Goal: Task Accomplishment & Management: Use online tool/utility

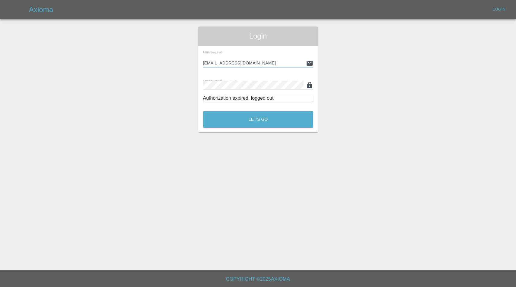
type input "[EMAIL_ADDRESS][DOMAIN_NAME]"
click at [258, 119] on button "Let's Go" at bounding box center [258, 119] width 110 height 17
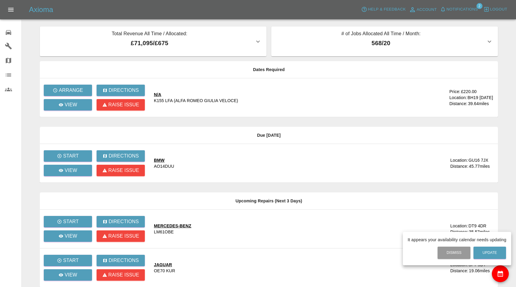
click at [74, 91] on div at bounding box center [258, 143] width 516 height 287
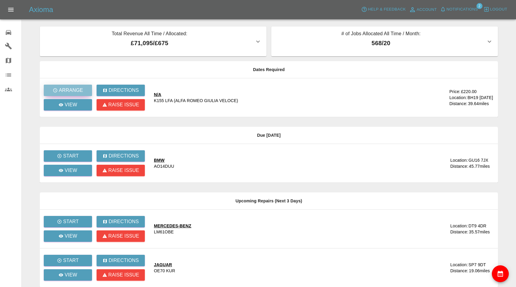
click at [75, 89] on p "Arrange" at bounding box center [71, 90] width 24 height 7
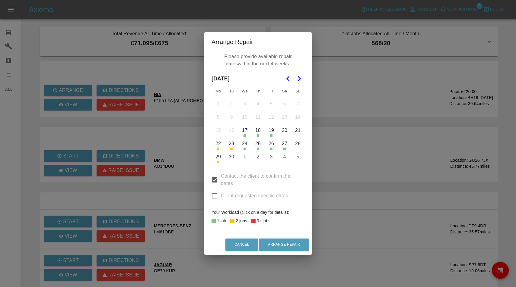
click at [233, 155] on button "30" at bounding box center [231, 157] width 13 height 13
click at [298, 75] on icon "Go to the Next Month" at bounding box center [298, 78] width 7 height 7
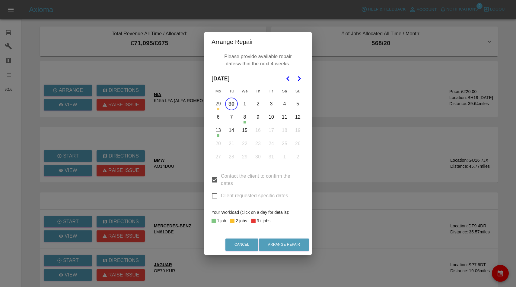
click at [257, 116] on button "9" at bounding box center [257, 117] width 13 height 13
click at [221, 130] on button "13" at bounding box center [218, 130] width 13 height 13
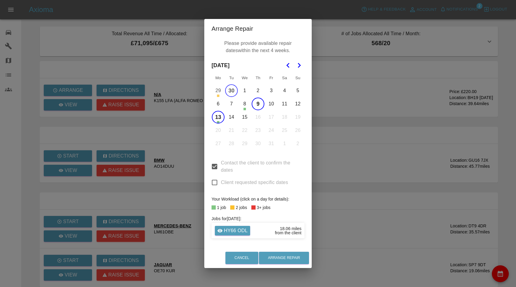
click at [232, 117] on button "14" at bounding box center [231, 117] width 13 height 13
click at [248, 118] on button "15" at bounding box center [244, 117] width 13 height 13
click at [283, 254] on button "Arrange Repair" at bounding box center [284, 258] width 50 height 12
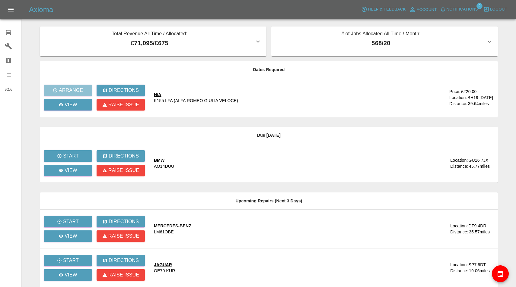
click at [462, 10] on span "Notifications" at bounding box center [461, 9] width 31 height 7
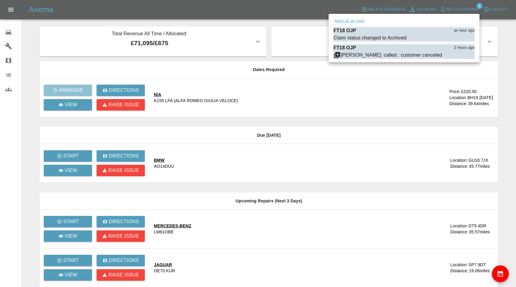
click at [356, 21] on button "Mark all as read" at bounding box center [349, 20] width 32 height 7
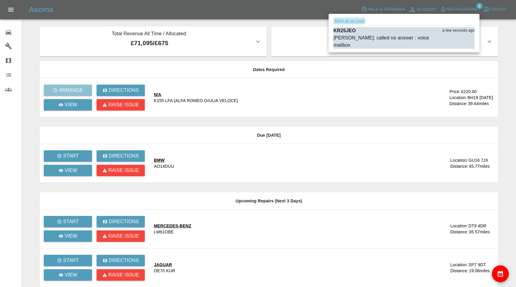
click at [342, 22] on button "Mark all as read" at bounding box center [349, 20] width 32 height 7
